Goal: Task Accomplishment & Management: Use online tool/utility

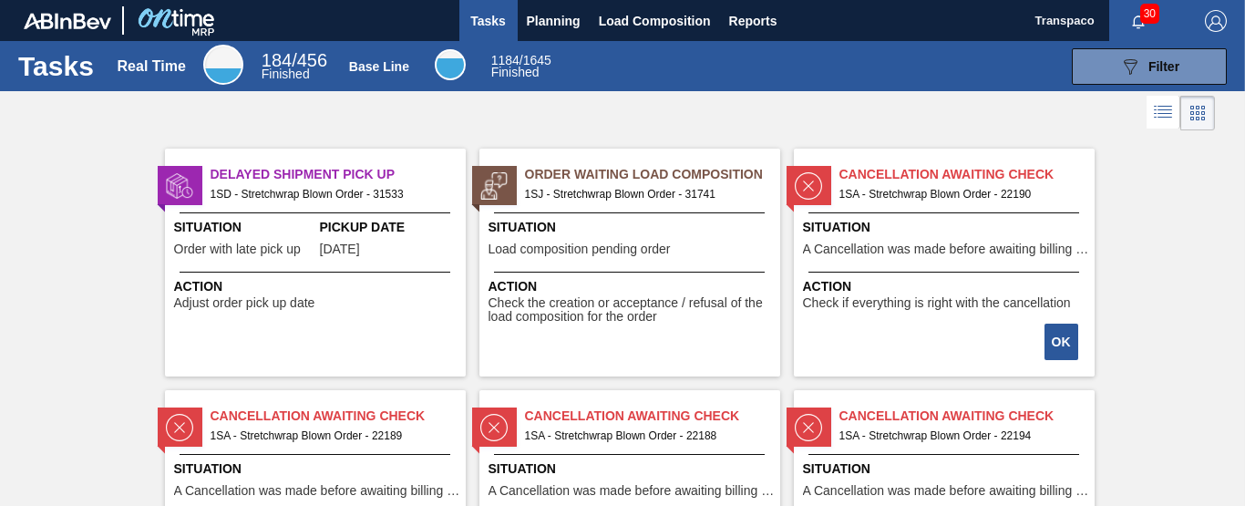
click at [487, 184] on img at bounding box center [493, 185] width 27 height 27
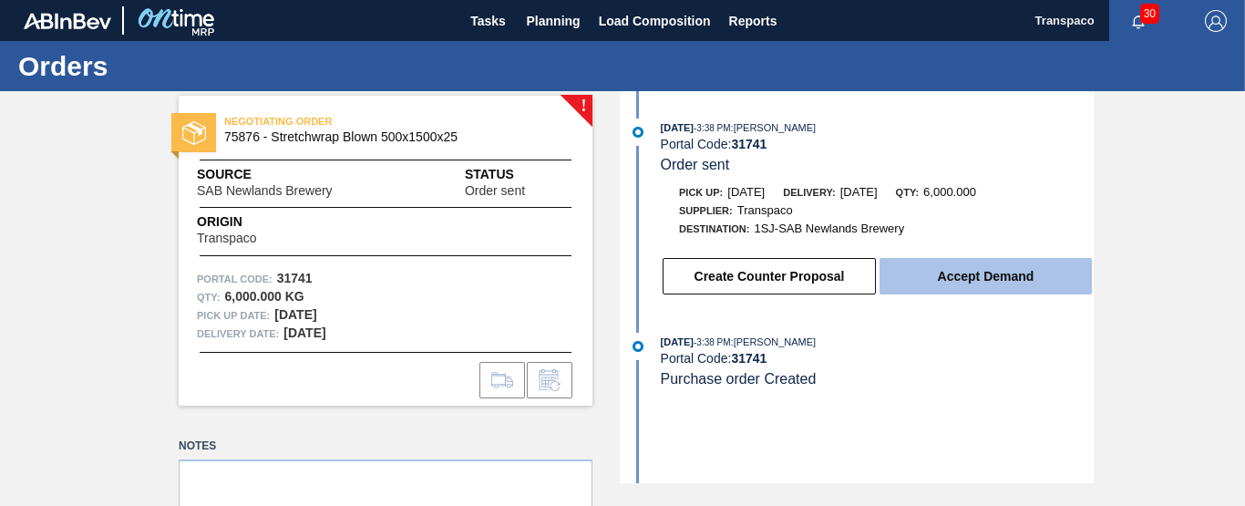
click at [941, 270] on button "Accept Demand" at bounding box center [986, 276] width 212 height 36
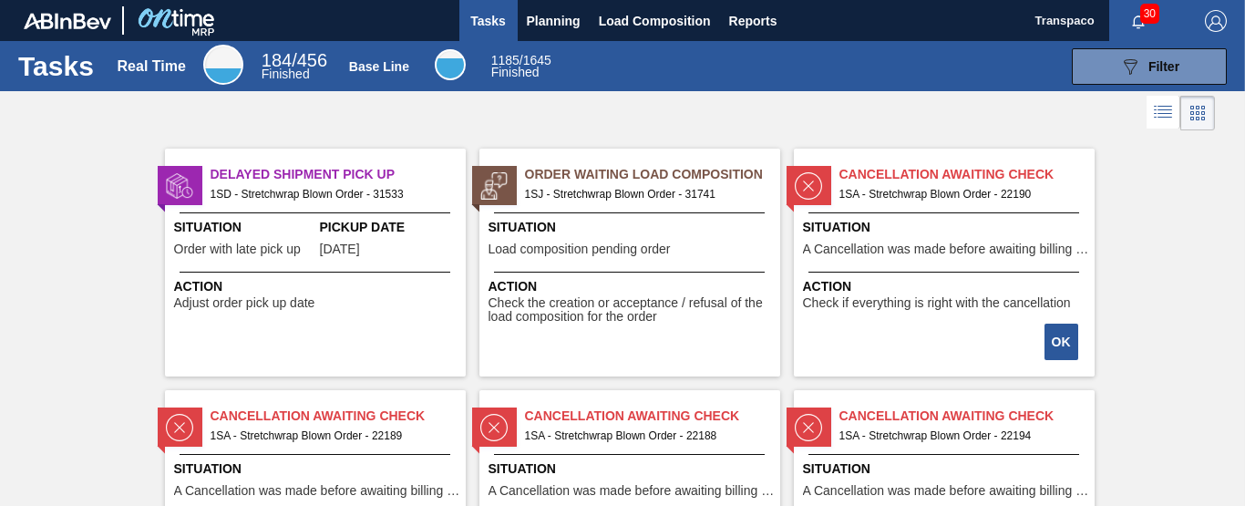
click at [508, 198] on div at bounding box center [494, 185] width 45 height 39
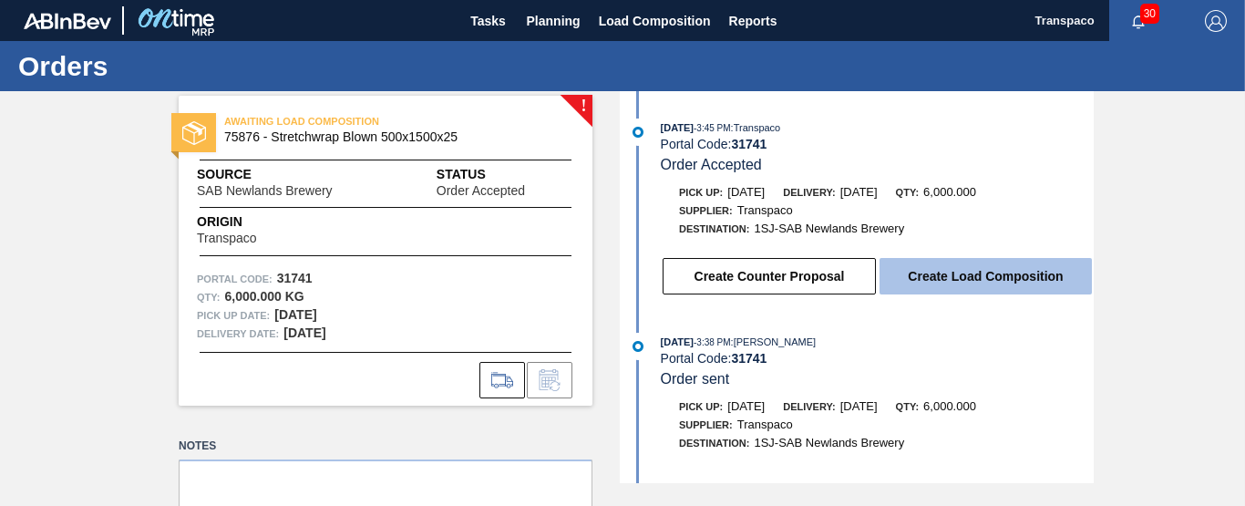
click at [961, 274] on button "Create Load Composition" at bounding box center [986, 276] width 212 height 36
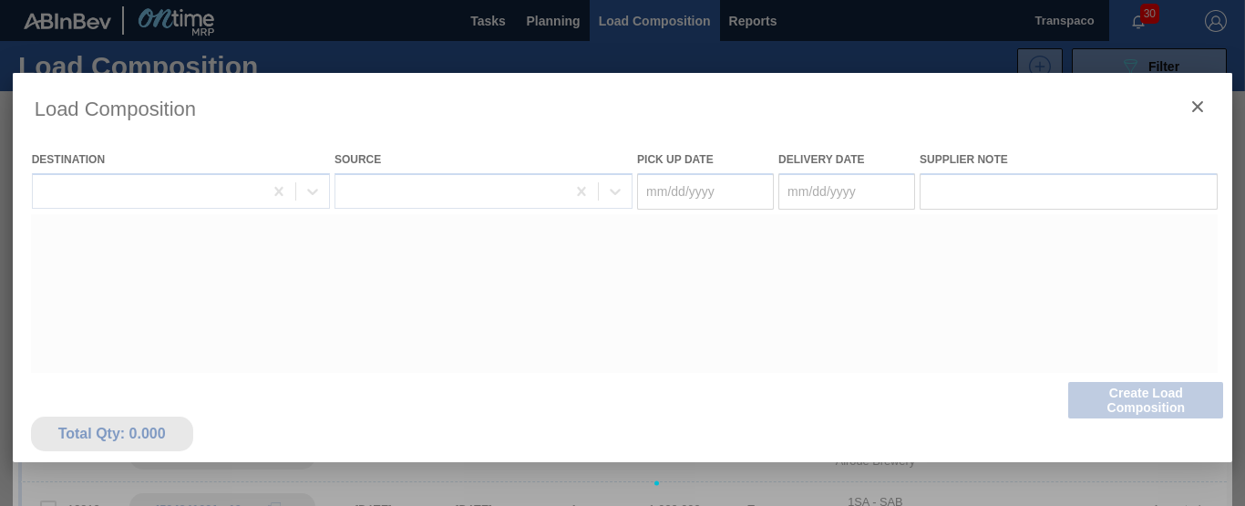
type Date "[DATE]"
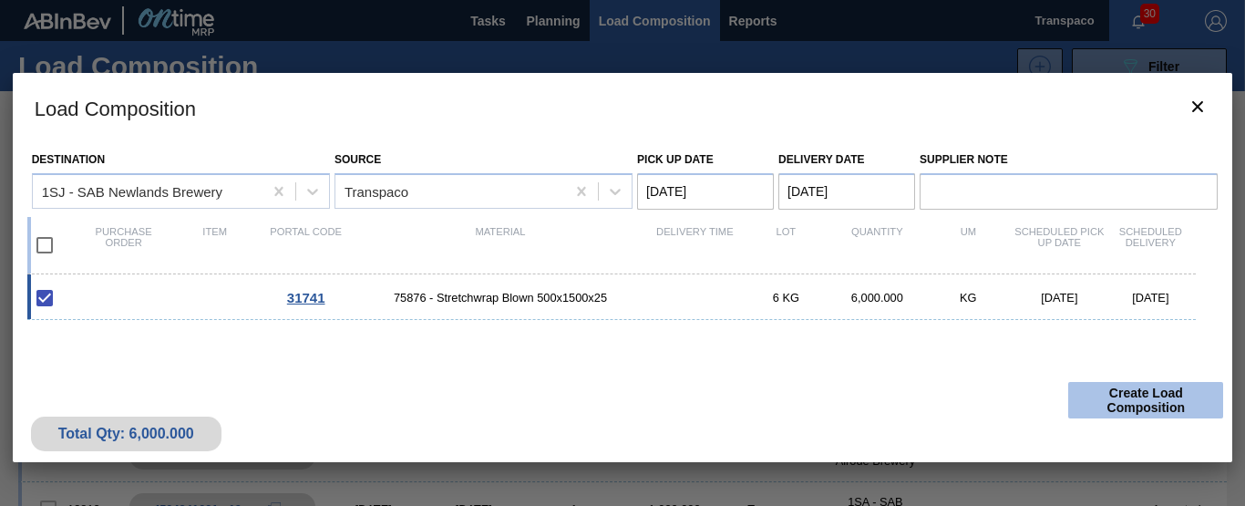
click at [1123, 404] on button "Create Load Composition" at bounding box center [1145, 400] width 155 height 36
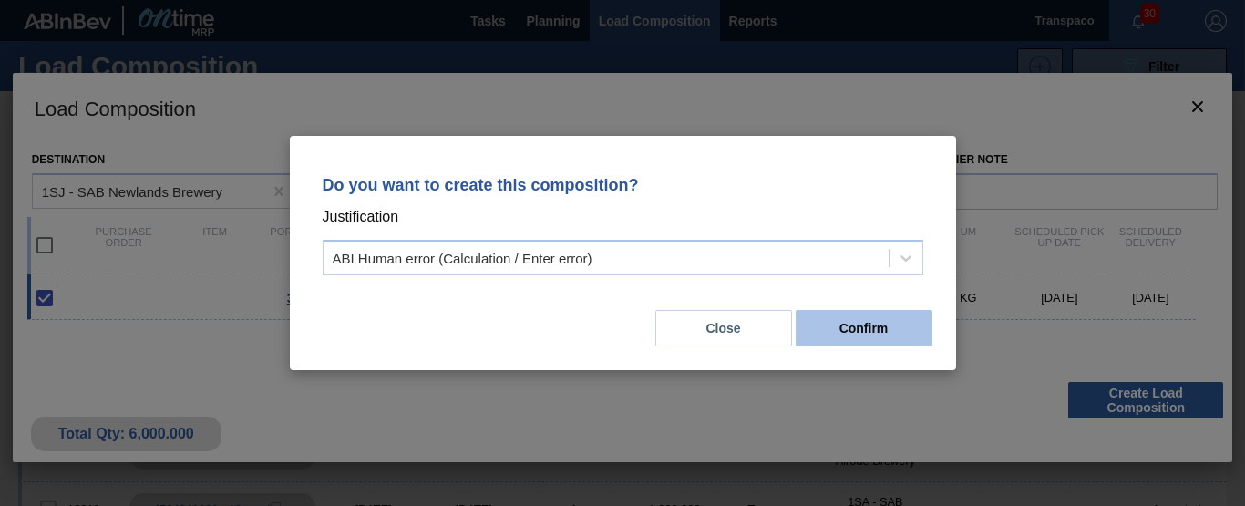
click at [844, 323] on button "Confirm" at bounding box center [864, 328] width 137 height 36
